Goal: Task Accomplishment & Management: Use online tool/utility

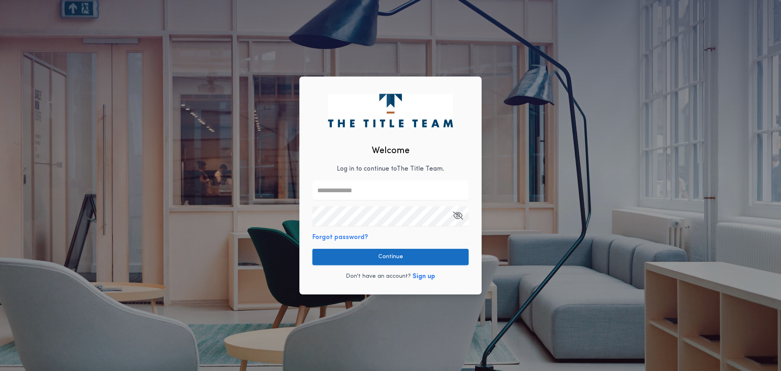
type input "**********"
click at [344, 248] on button "Continue" at bounding box center [390, 256] width 156 height 16
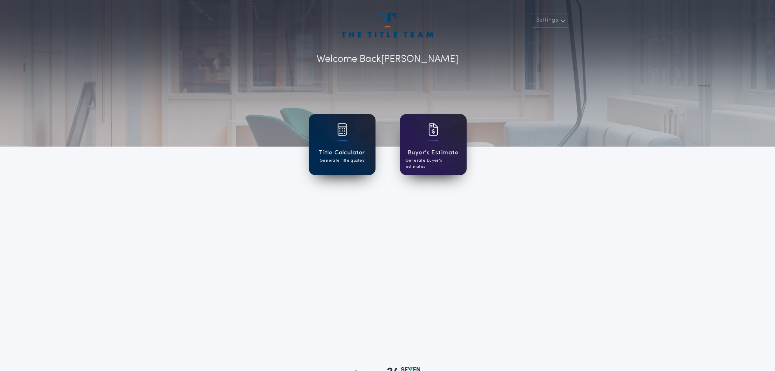
click at [353, 140] on div "Title Calculator Generate title quotes" at bounding box center [342, 144] width 67 height 61
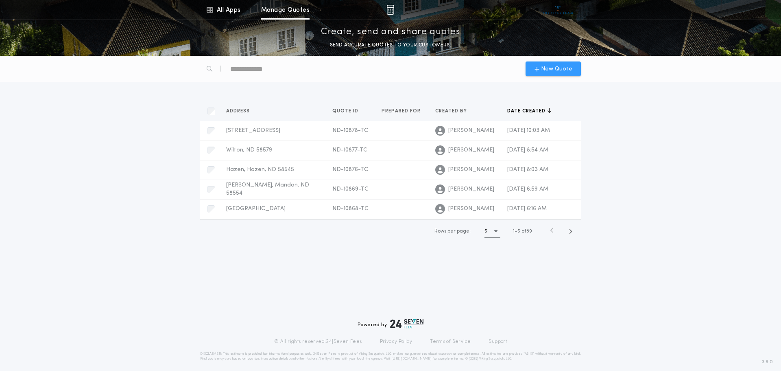
click at [562, 71] on span "New Quote" at bounding box center [556, 69] width 31 height 9
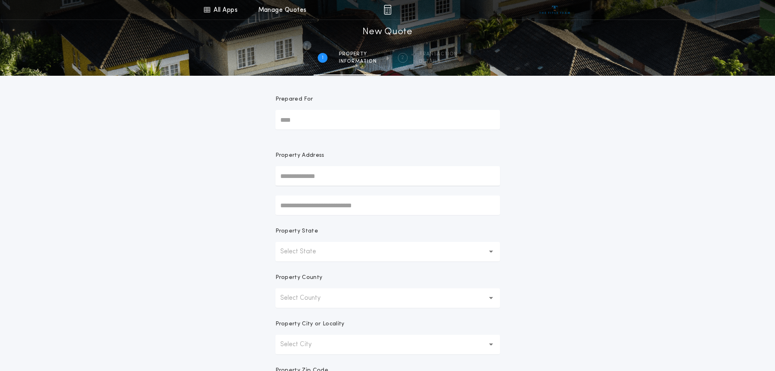
click at [331, 181] on input "text" at bounding box center [387, 176] width 225 height 20
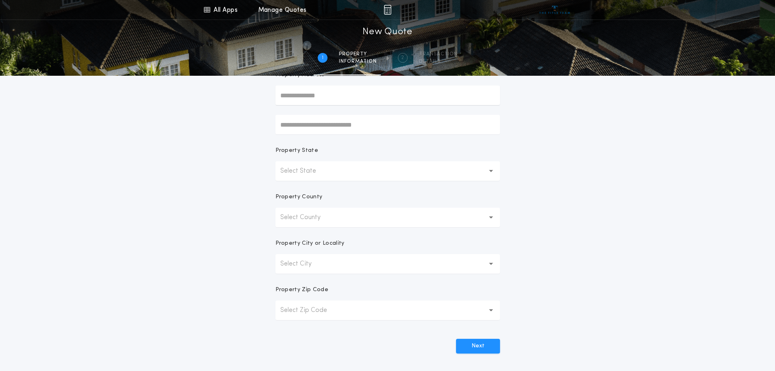
scroll to position [81, 0]
click at [295, 167] on p "Select State" at bounding box center [304, 170] width 49 height 10
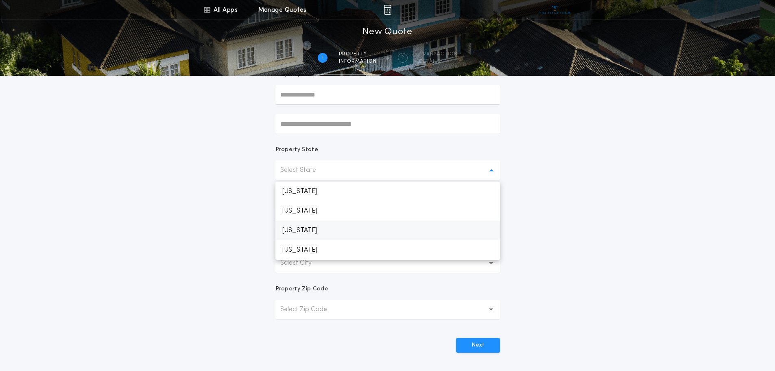
click at [310, 226] on p "[US_STATE]" at bounding box center [387, 230] width 225 height 20
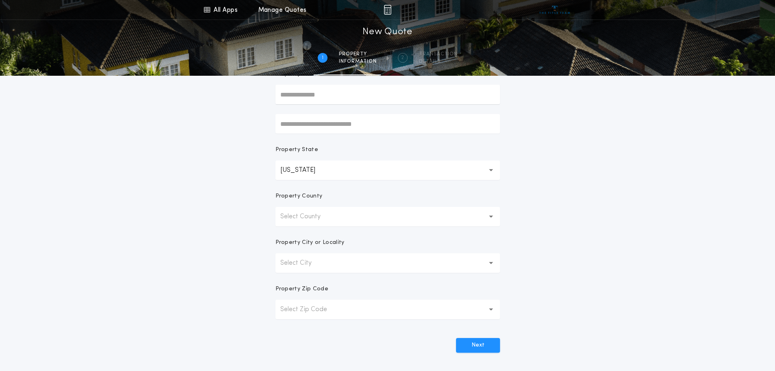
click at [316, 217] on p "Select County" at bounding box center [306, 216] width 53 height 10
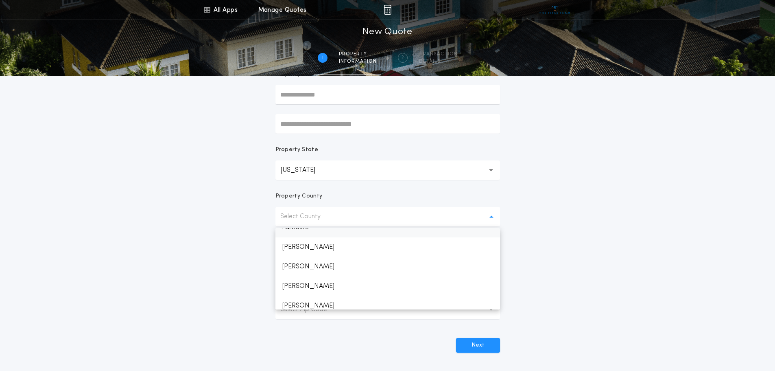
scroll to position [529, 0]
click at [312, 255] on p "[PERSON_NAME]" at bounding box center [387, 256] width 225 height 20
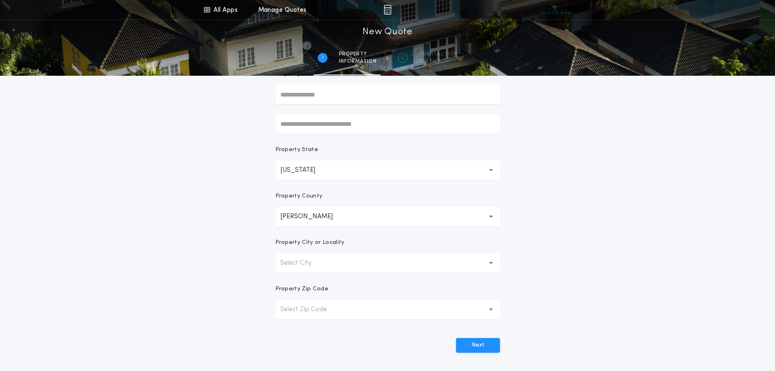
click at [318, 265] on p "Select City" at bounding box center [302, 263] width 44 height 10
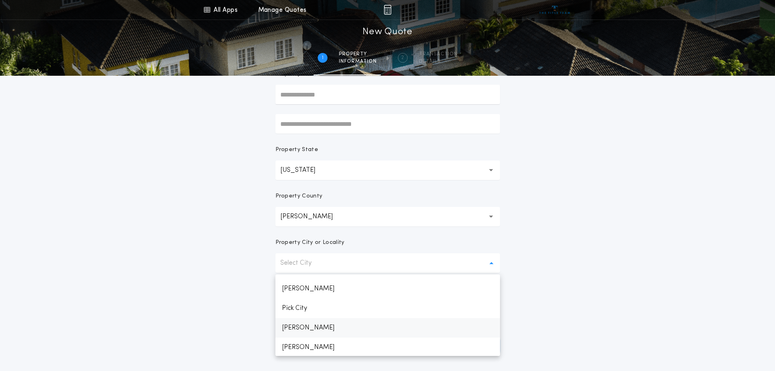
scroll to position [15, 0]
click at [290, 312] on p "[PERSON_NAME]" at bounding box center [387, 309] width 225 height 20
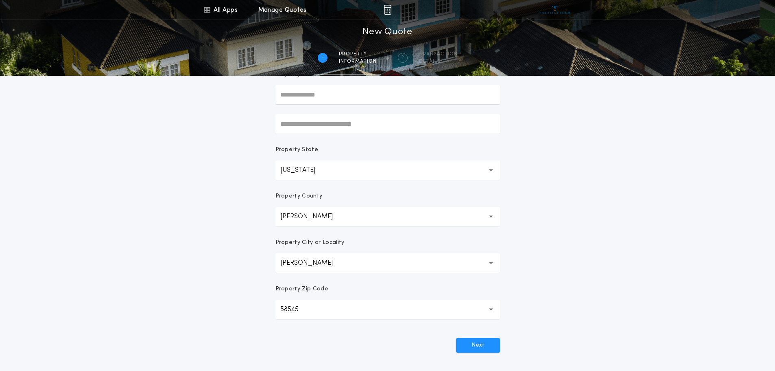
click at [550, 222] on div "All Apps Title Calculator Buyer's Estimate Menu All Apps Manage Quotes 1 /2 New…" at bounding box center [387, 151] width 775 height 465
click at [484, 341] on button "Next" at bounding box center [478, 345] width 44 height 15
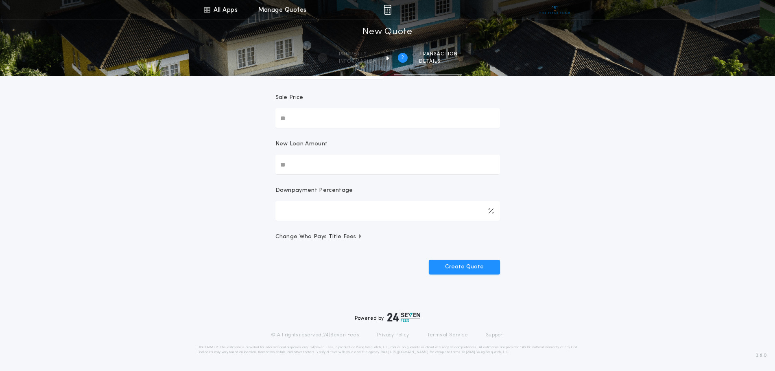
drag, startPoint x: 296, startPoint y: 122, endPoint x: 201, endPoint y: 108, distance: 95.4
click at [201, 109] on div "All Apps Title Calculator Buyer's Estimate Menu All Apps Manage Quotes 2 /2 New…" at bounding box center [387, 113] width 775 height 383
type input "********"
click at [287, 168] on input "New Loan Amount" at bounding box center [387, 165] width 225 height 20
type input "********"
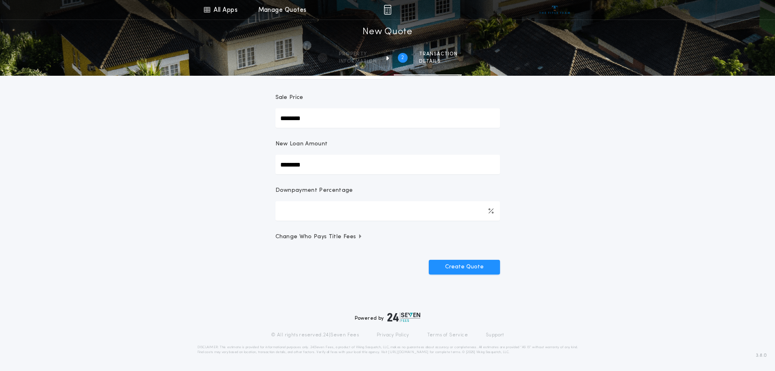
type input "***"
drag, startPoint x: 377, startPoint y: 258, endPoint x: 378, endPoint y: 263, distance: 4.9
click at [377, 259] on div "Create Quote" at bounding box center [387, 263] width 225 height 21
click at [449, 269] on button "Create Quote" at bounding box center [464, 266] width 71 height 15
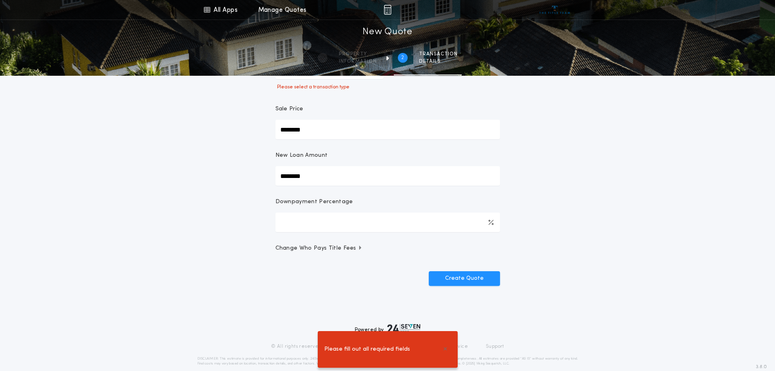
drag, startPoint x: 355, startPoint y: 296, endPoint x: 348, endPoint y: 262, distance: 34.5
click at [355, 295] on div "Transaction Type Purchase W/ Loan Refinance Cash Please select a transaction ty…" at bounding box center [388, 157] width 244 height 319
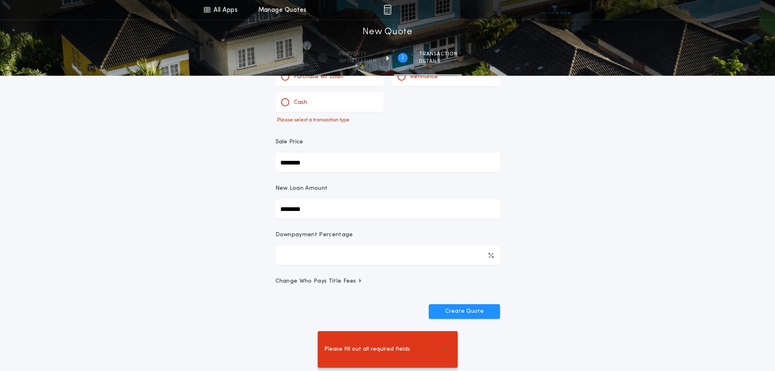
scroll to position [0, 0]
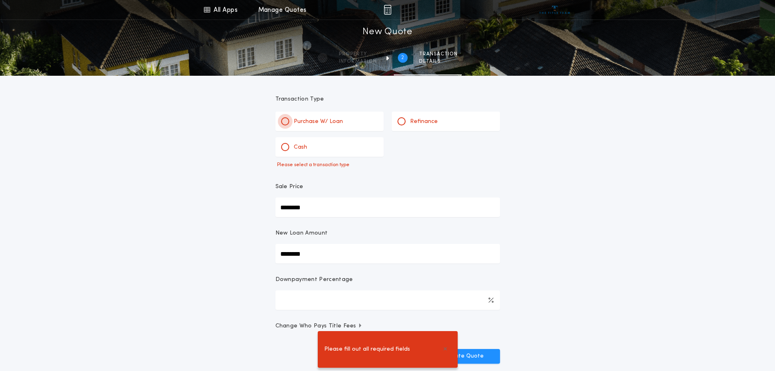
click at [286, 118] on div at bounding box center [285, 121] width 8 height 8
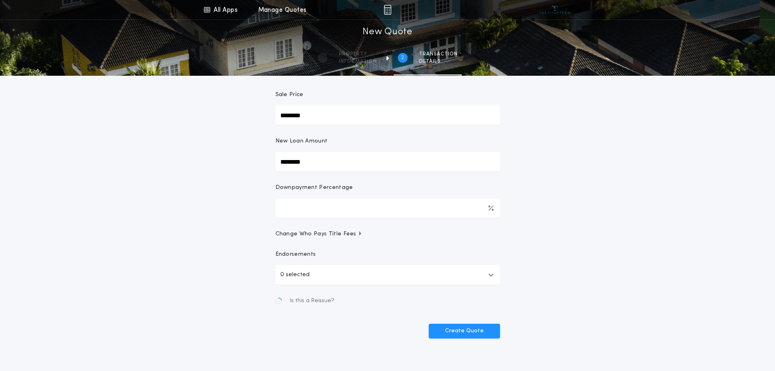
scroll to position [81, 0]
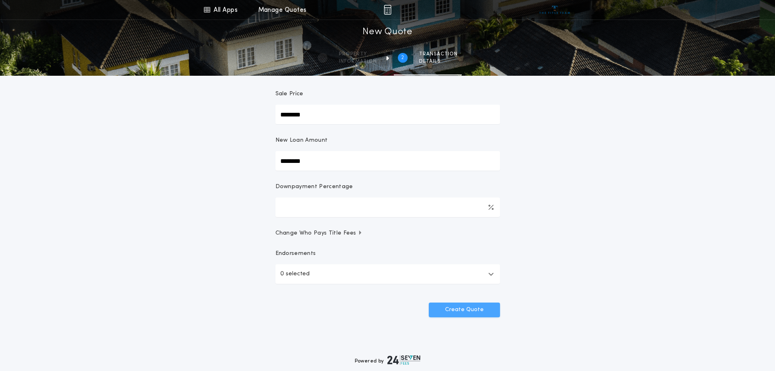
drag, startPoint x: 453, startPoint y: 311, endPoint x: 7, endPoint y: 166, distance: 469.6
click at [453, 310] on button "Create Quote" at bounding box center [464, 309] width 71 height 15
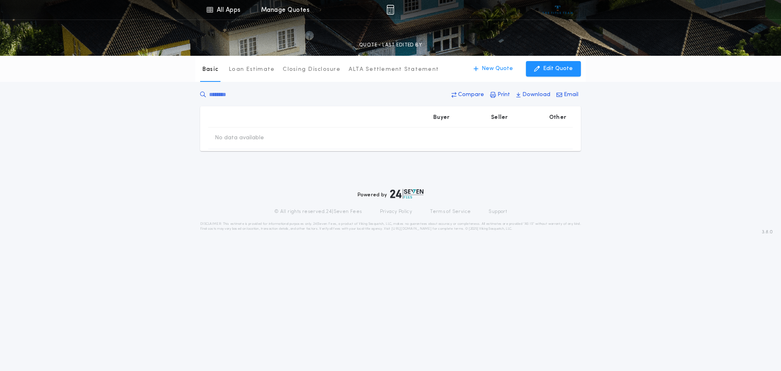
type input "********"
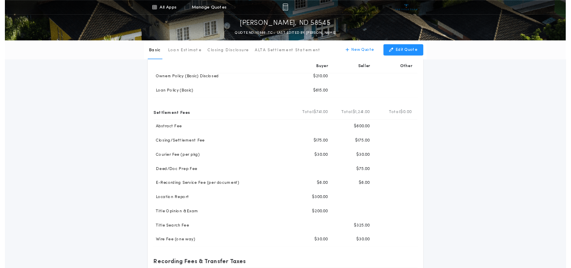
scroll to position [81, 0]
